Goal: Transaction & Acquisition: Obtain resource

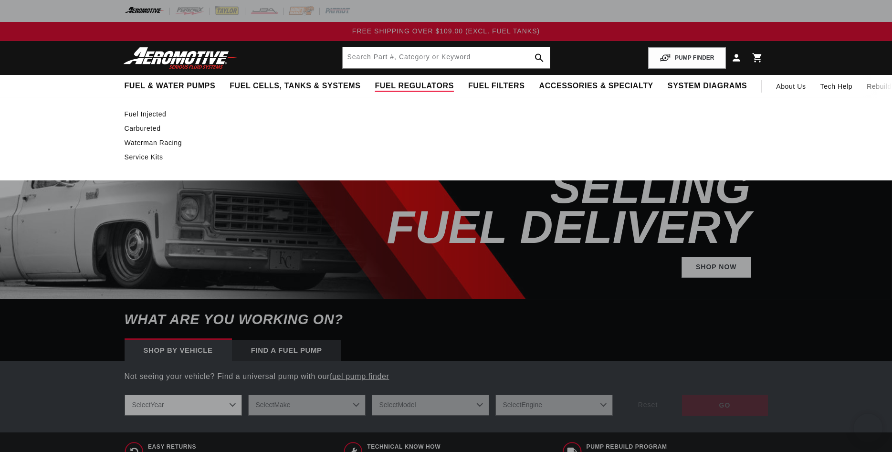
click at [375, 85] on span "Fuel Regulators" at bounding box center [414, 86] width 79 height 10
click at [375, 81] on span "Fuel Regulators" at bounding box center [414, 86] width 79 height 10
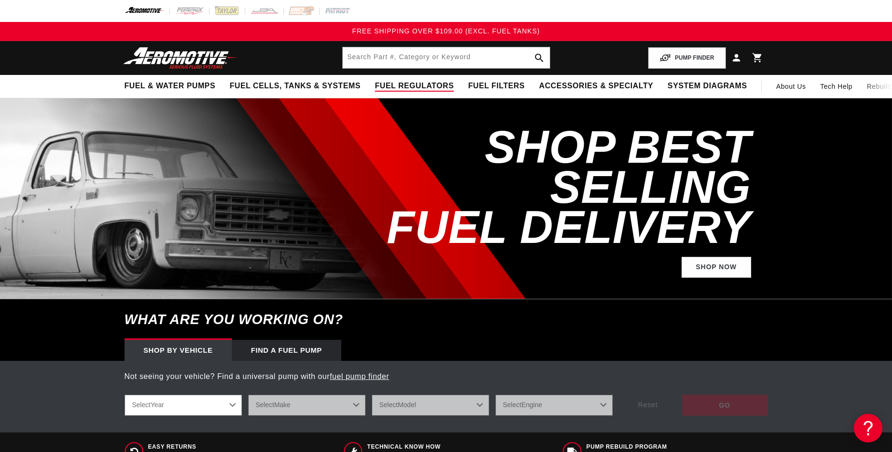
click at [375, 86] on span "Fuel Regulators" at bounding box center [414, 86] width 79 height 10
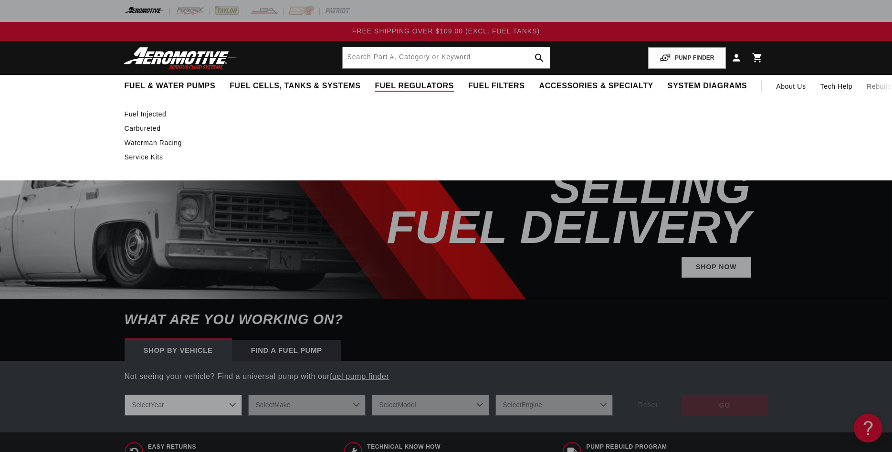
click at [375, 86] on span "Fuel Regulators" at bounding box center [414, 86] width 79 height 10
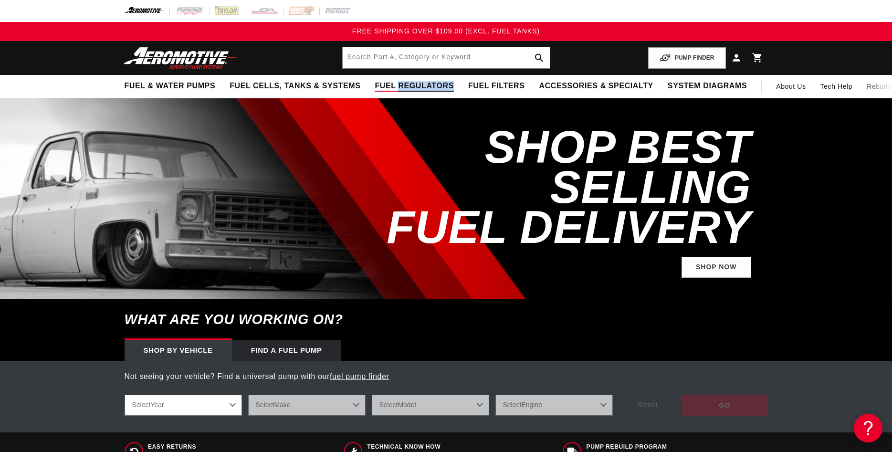
click at [375, 86] on span "Fuel Regulators" at bounding box center [414, 86] width 79 height 10
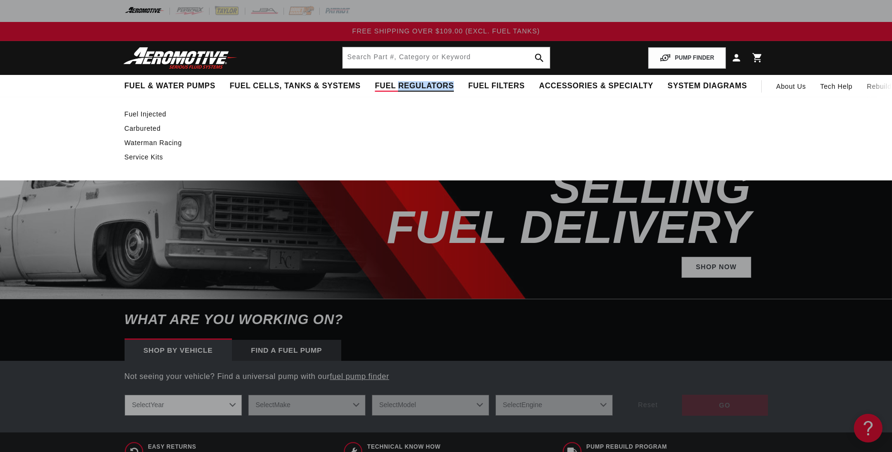
click at [148, 114] on link "Fuel Injected" at bounding box center [442, 114] width 634 height 9
click at [141, 113] on link "Fuel Injected" at bounding box center [442, 114] width 634 height 9
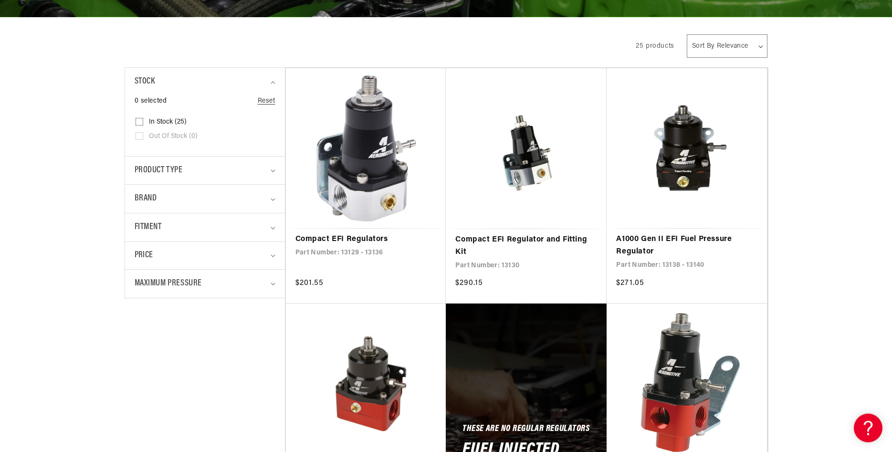
scroll to position [195, 0]
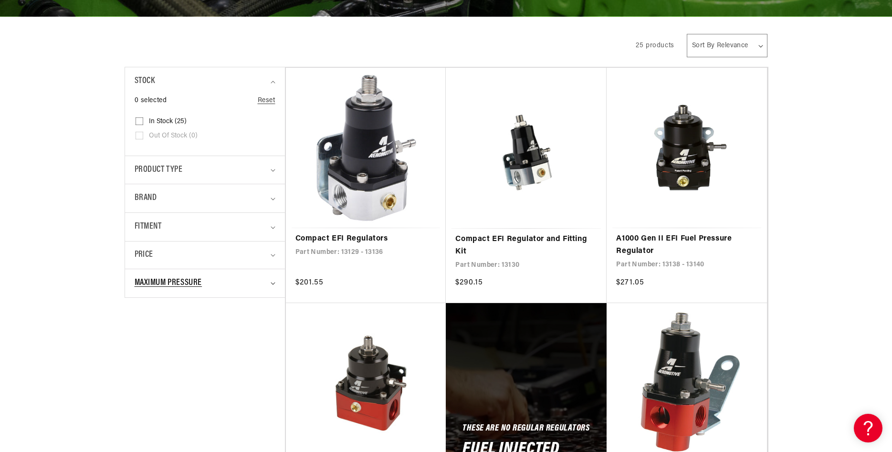
click at [259, 291] on summary "Maximum Pressure" at bounding box center [205, 283] width 141 height 28
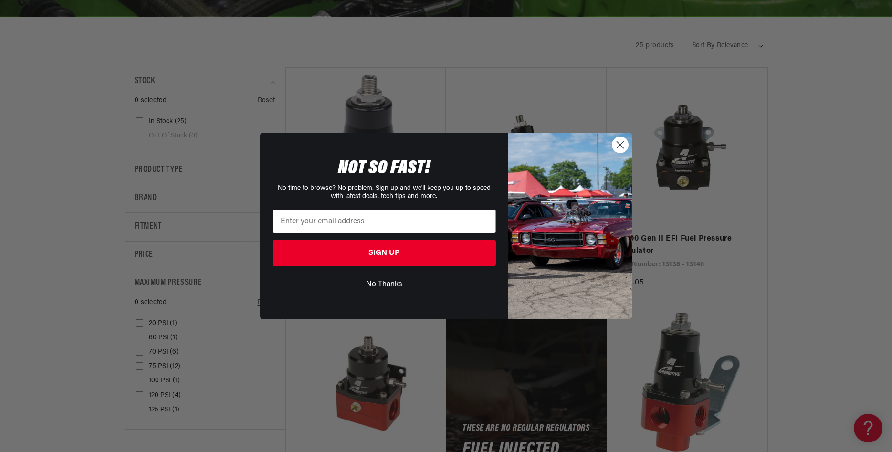
click at [625, 147] on circle "Close dialog" at bounding box center [620, 145] width 16 height 16
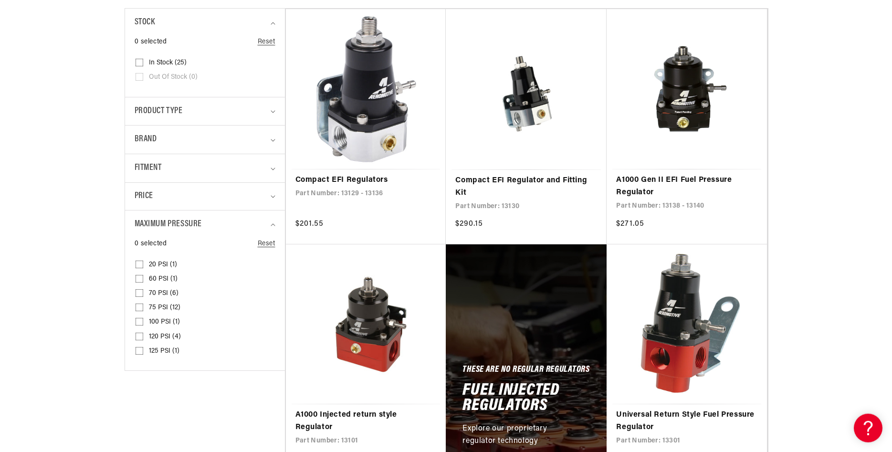
scroll to position [341, 0]
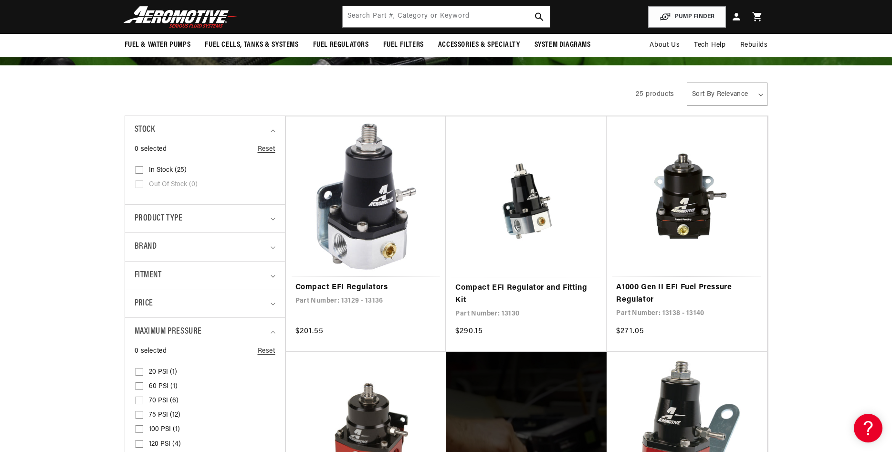
scroll to position [341, 0]
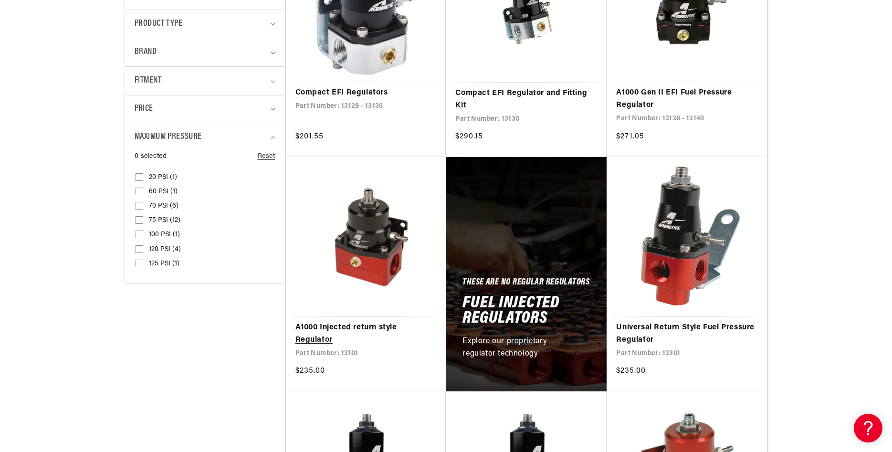
click at [378, 327] on link "A1000 Injected return style Regulator" at bounding box center [366, 334] width 141 height 24
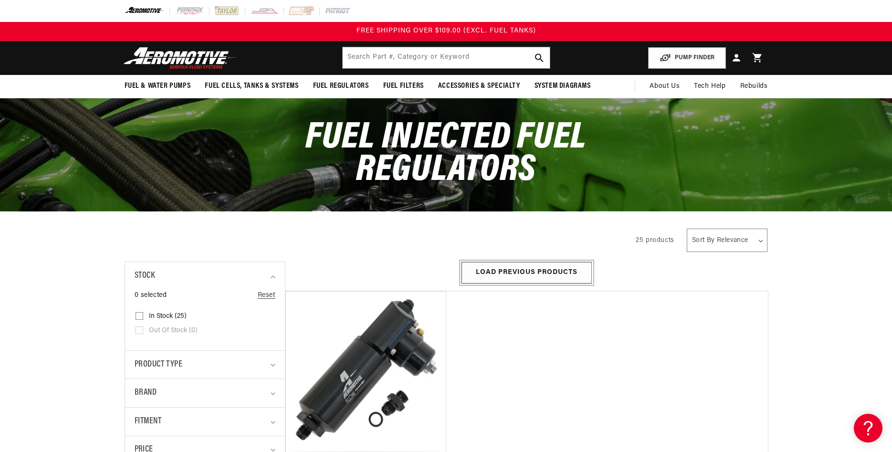
click at [539, 272] on button "Load Previous Products" at bounding box center [527, 272] width 130 height 21
click at [531, 270] on button "Load Previous Products" at bounding box center [527, 272] width 130 height 21
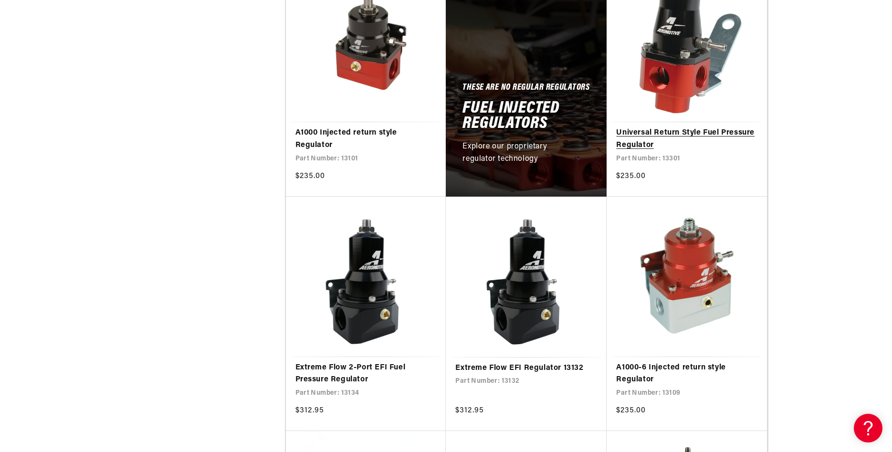
click at [678, 138] on link "Universal Return Style Fuel Pressure Regulator" at bounding box center [686, 139] width 141 height 24
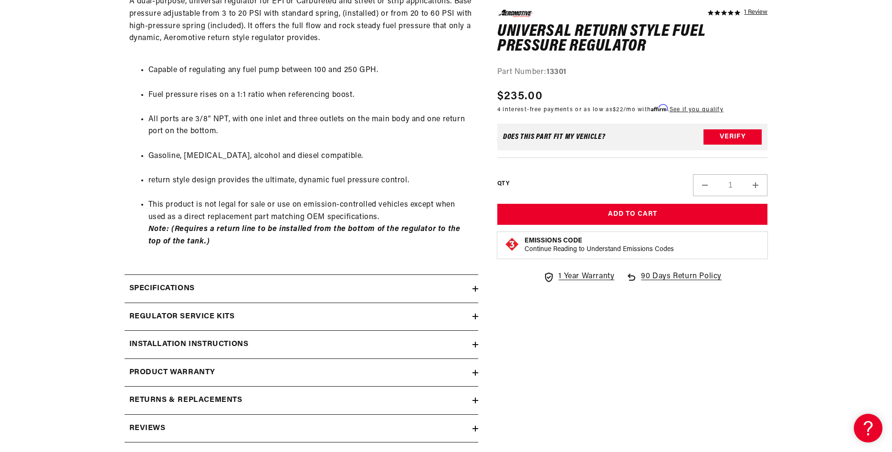
scroll to position [682, 0]
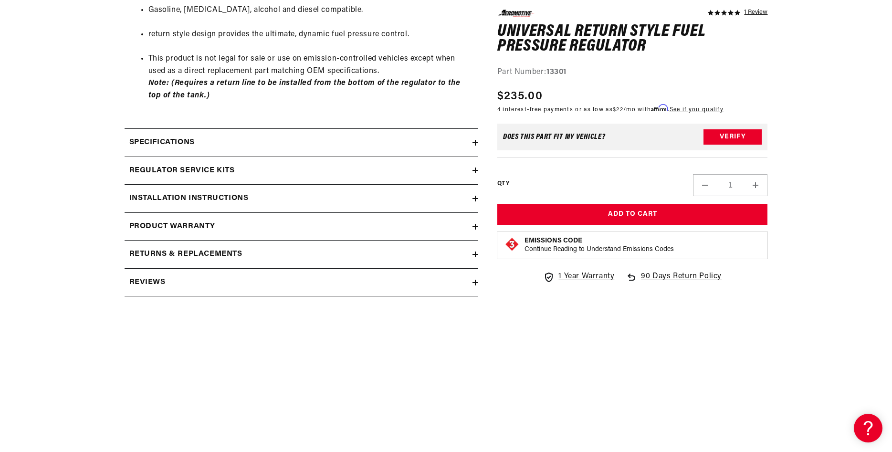
click at [177, 148] on h2 "Specifications" at bounding box center [161, 143] width 65 height 12
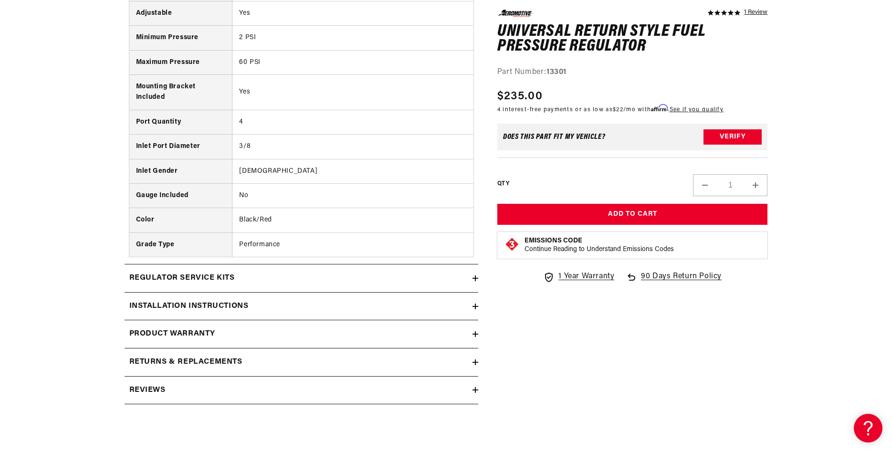
scroll to position [877, 0]
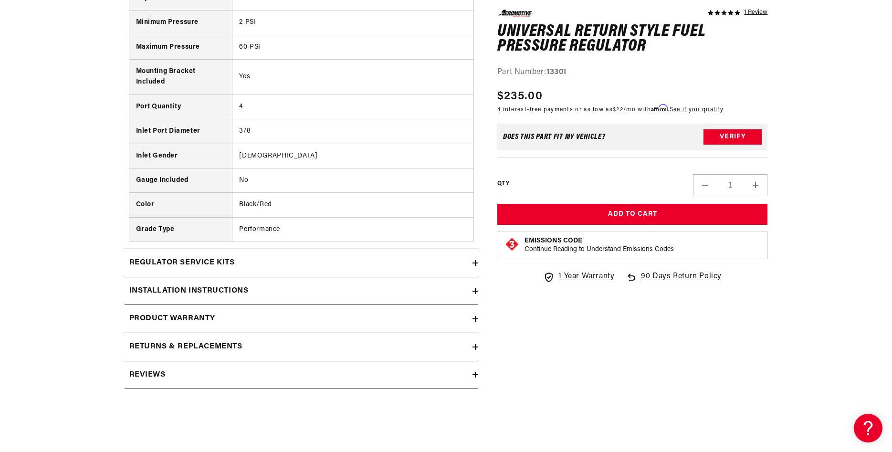
click at [200, 297] on h2 "Installation Instructions" at bounding box center [188, 291] width 119 height 12
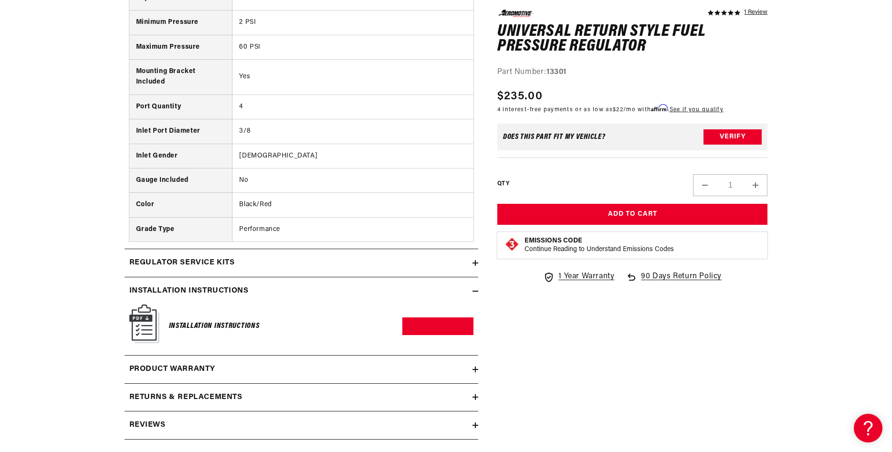
click at [151, 328] on img at bounding box center [144, 324] width 30 height 39
click at [413, 329] on link "Download PDF" at bounding box center [438, 327] width 71 height 18
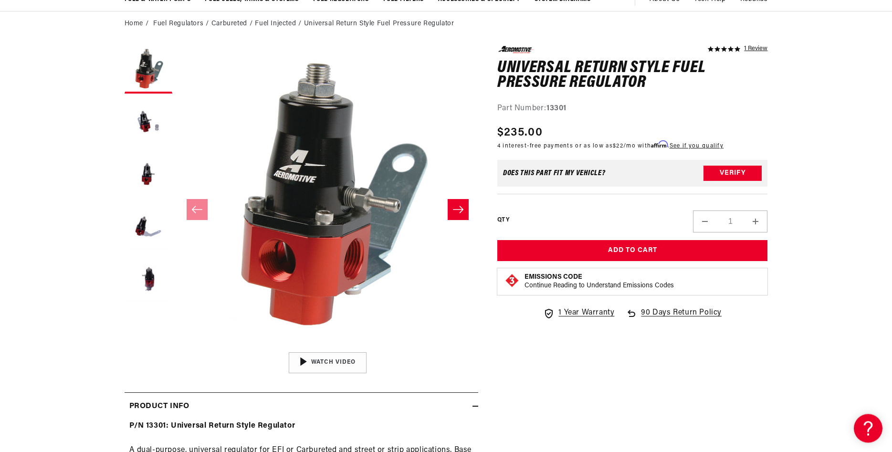
scroll to position [0, 0]
